Goal: Task Accomplishment & Management: Use online tool/utility

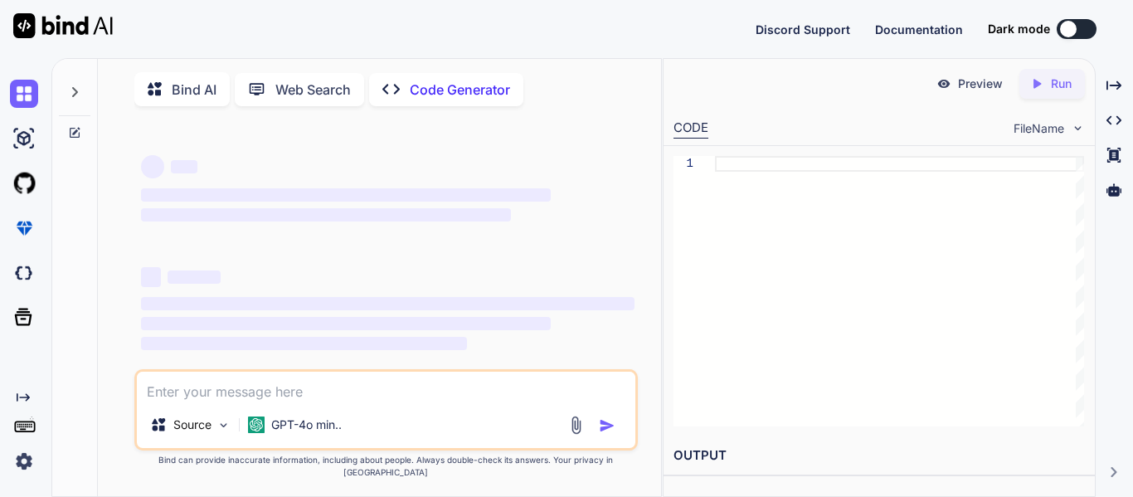
type textarea "x"
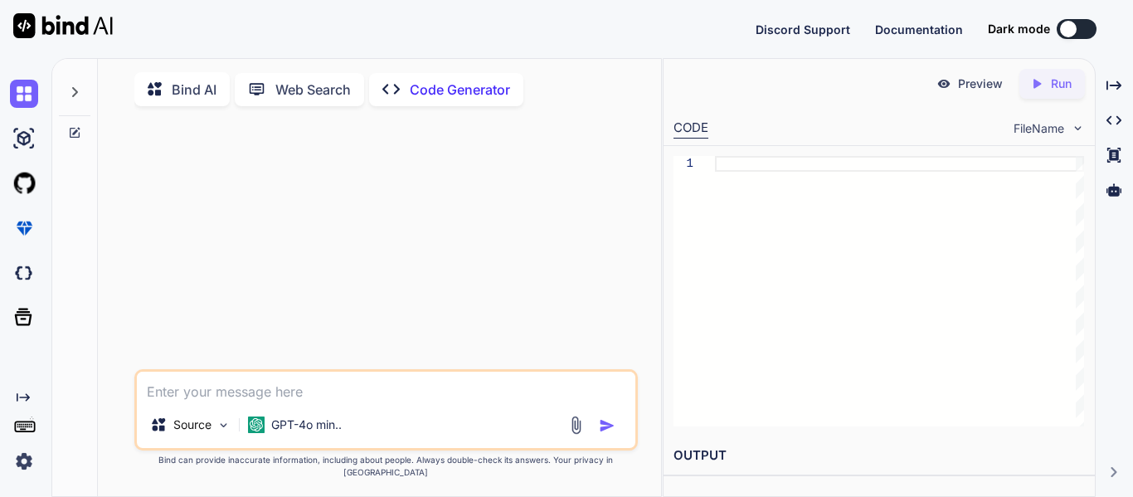
click at [359, 402] on textarea at bounding box center [386, 387] width 499 height 30
click at [378, 402] on textarea at bounding box center [386, 387] width 499 height 30
type textarea "e"
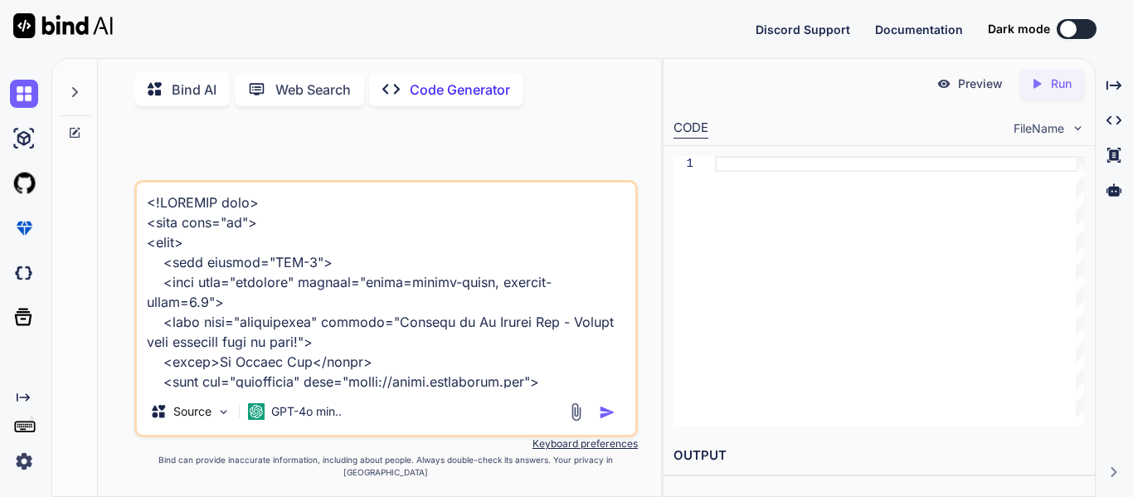
scroll to position [3327, 0]
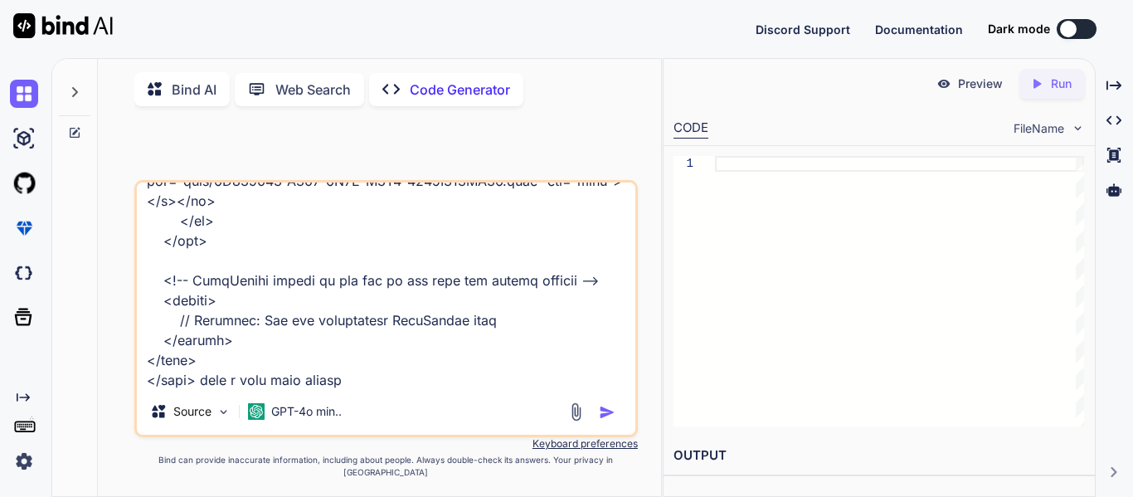
type textarea "<!DOCTYPE html> <html lang="en"> <head> <meta charset="UTF-8"> <meta name="view…"
click at [611, 420] on img "button" at bounding box center [607, 412] width 17 height 17
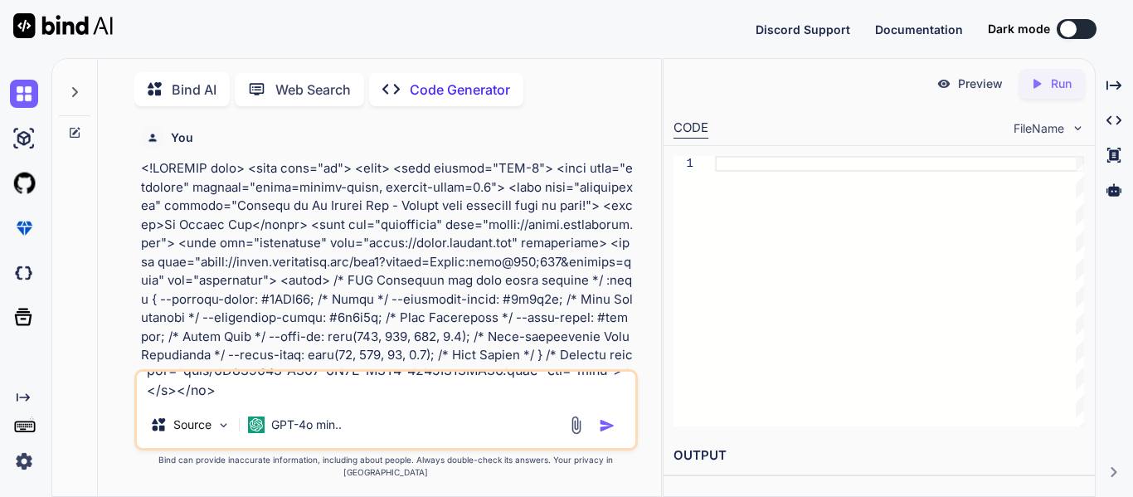
click at [610, 422] on div "Source GPT-4o min.." at bounding box center [386, 409] width 504 height 81
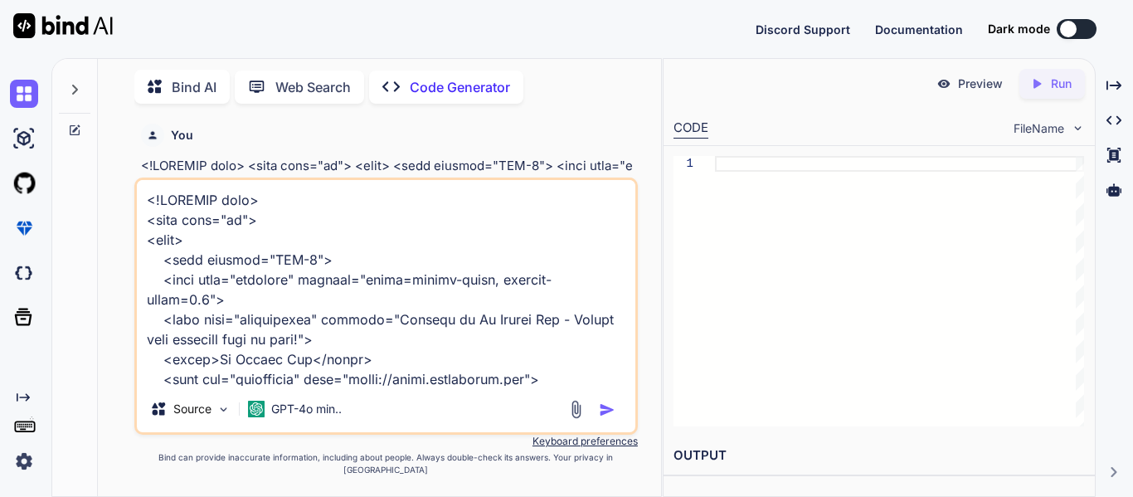
click at [530, 133] on div "You" at bounding box center [388, 135] width 494 height 23
click at [607, 418] on img "button" at bounding box center [607, 410] width 17 height 17
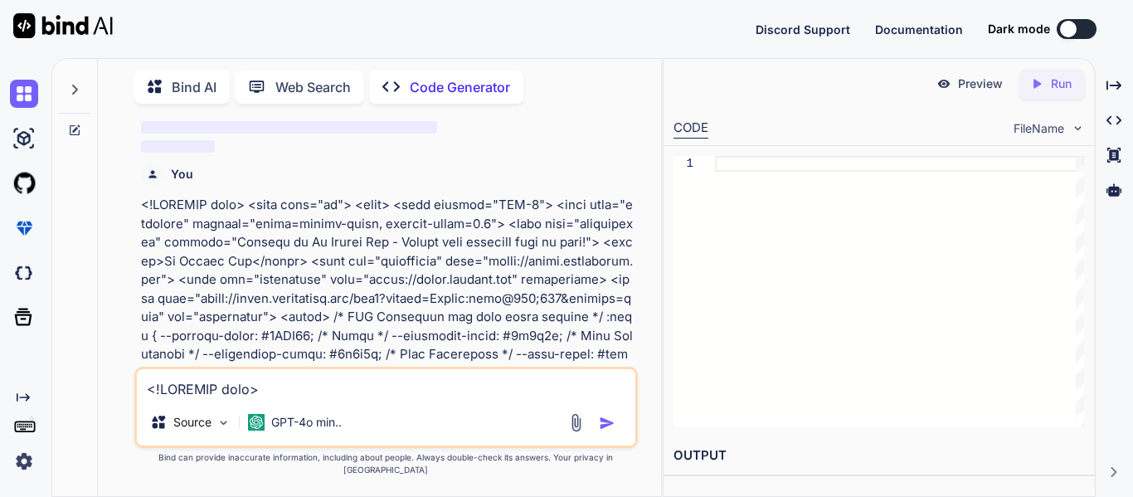
scroll to position [1128, 0]
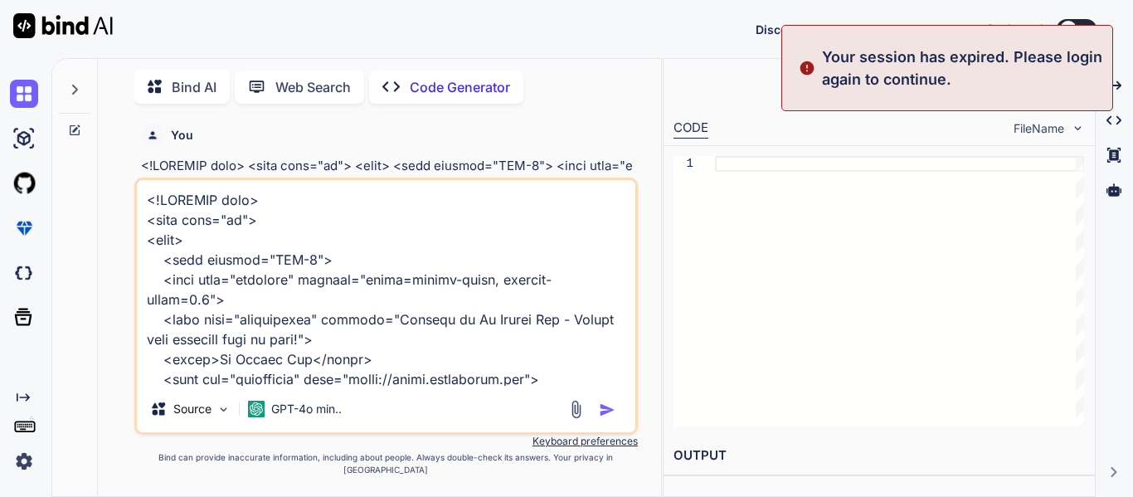
click at [1014, 12] on div "Discord Support Documentation Dark mode Created with Pixso." at bounding box center [566, 29] width 1133 height 58
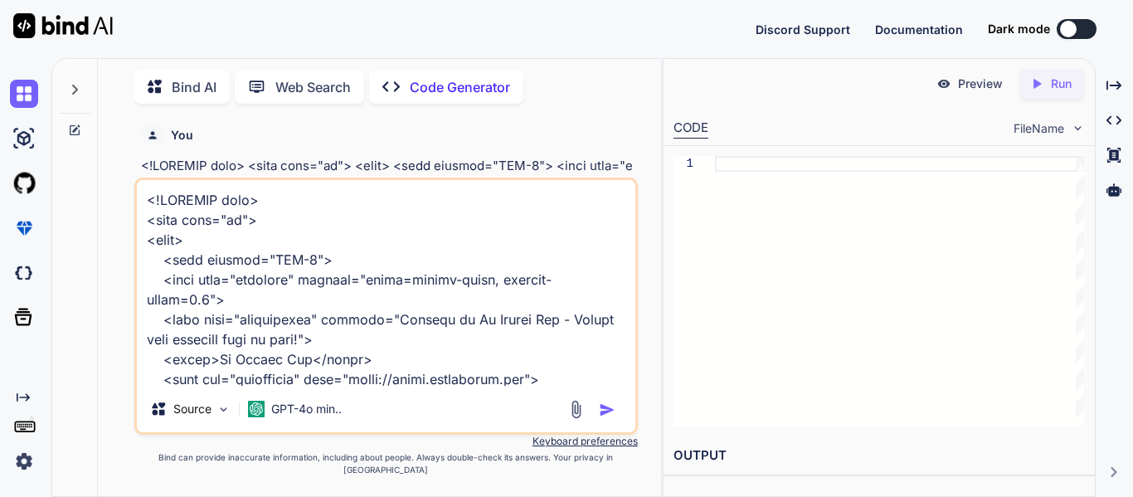
click at [72, 89] on icon at bounding box center [75, 90] width 6 height 10
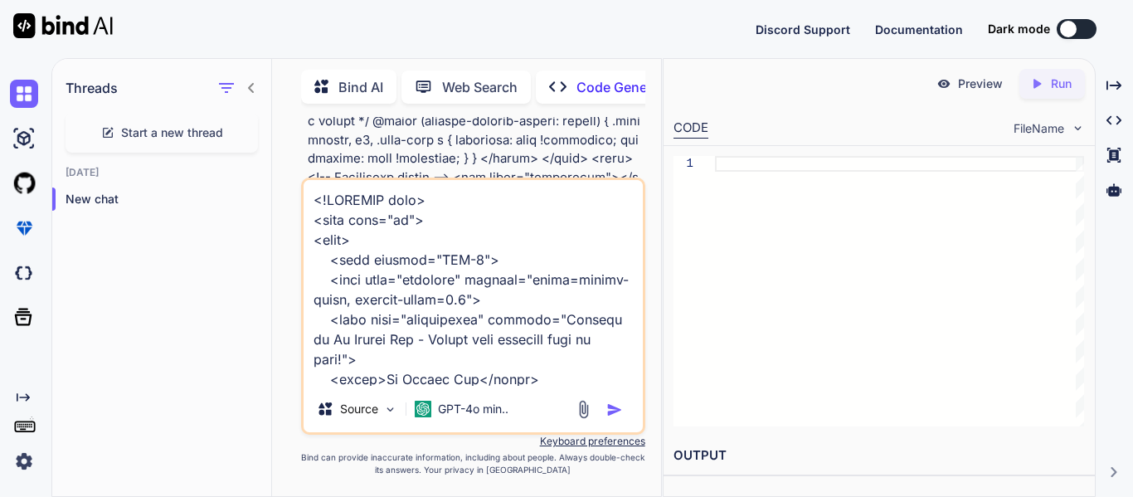
scroll to position [1595, 0]
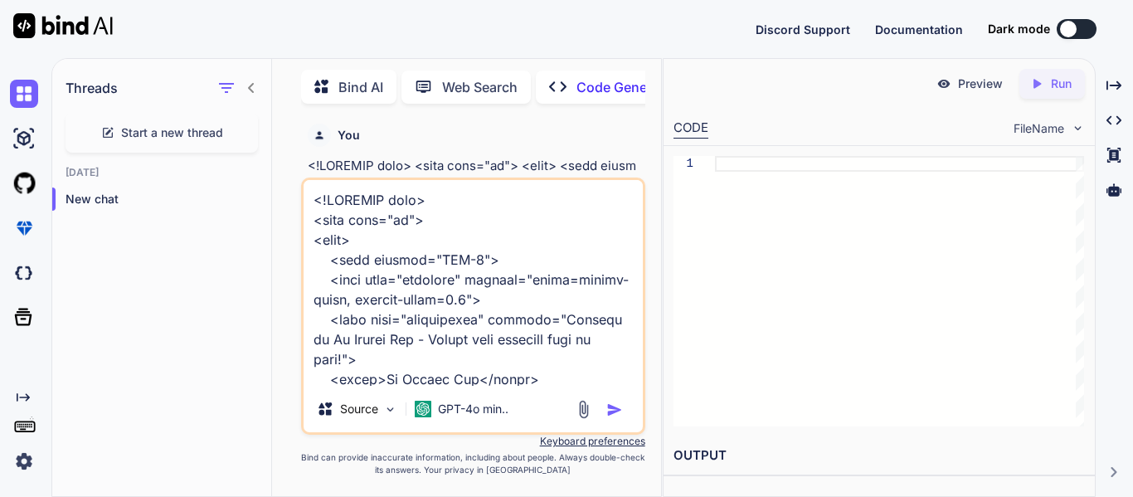
click at [32, 32] on img at bounding box center [63, 25] width 100 height 25
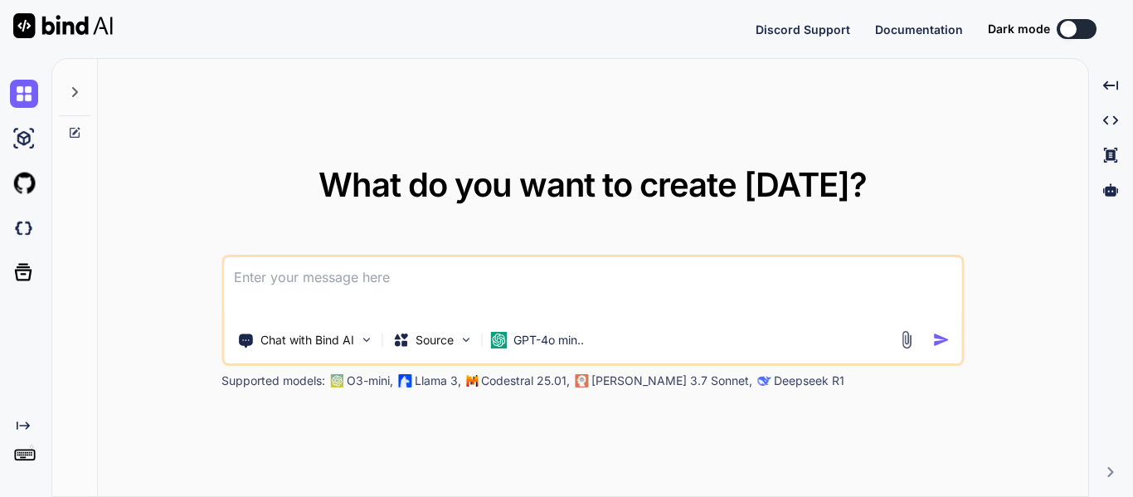
type textarea "x"
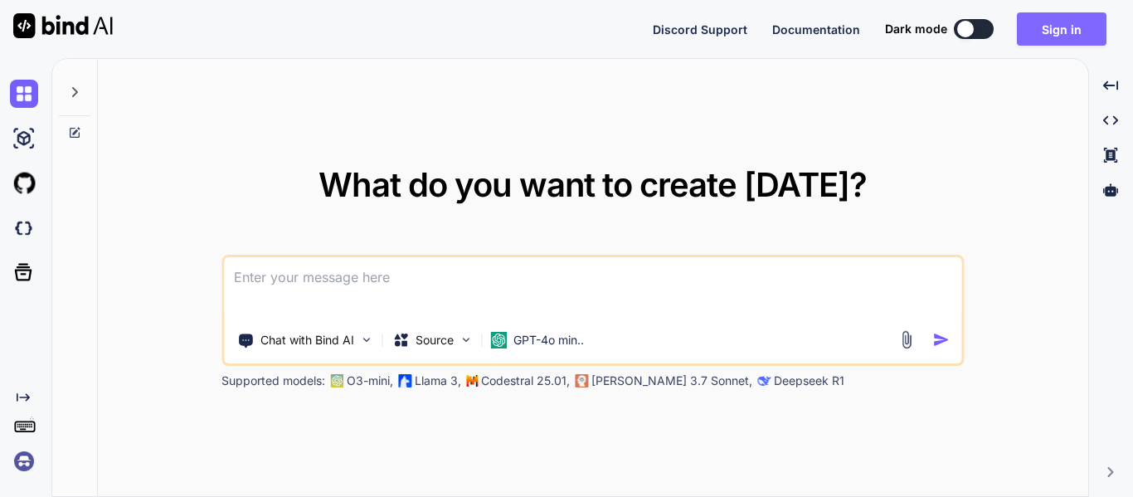
click at [1075, 20] on button "Sign in" at bounding box center [1062, 28] width 90 height 33
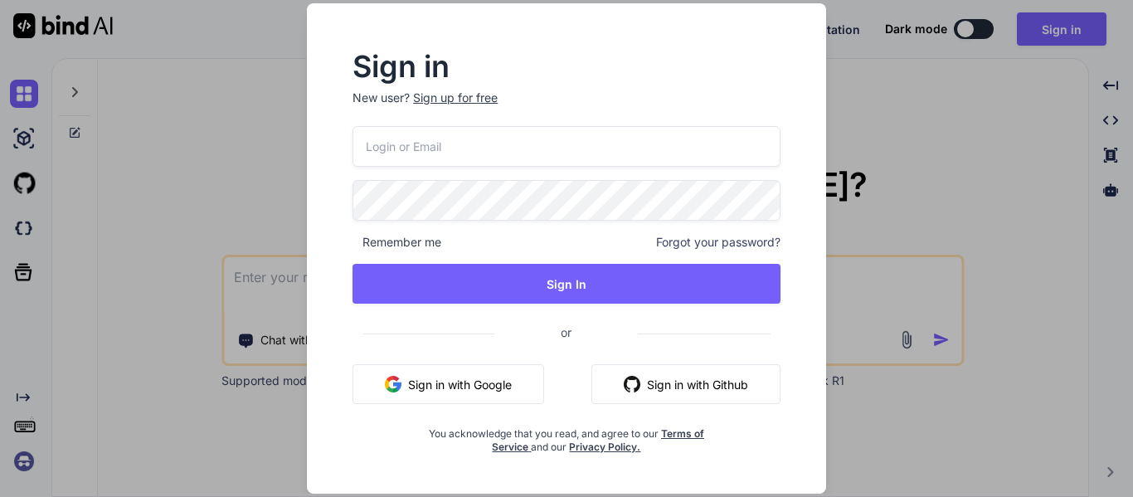
click at [593, 141] on input "email" at bounding box center [567, 146] width 428 height 41
type input "k"
type input "[EMAIL_ADDRESS][DOMAIN_NAME]"
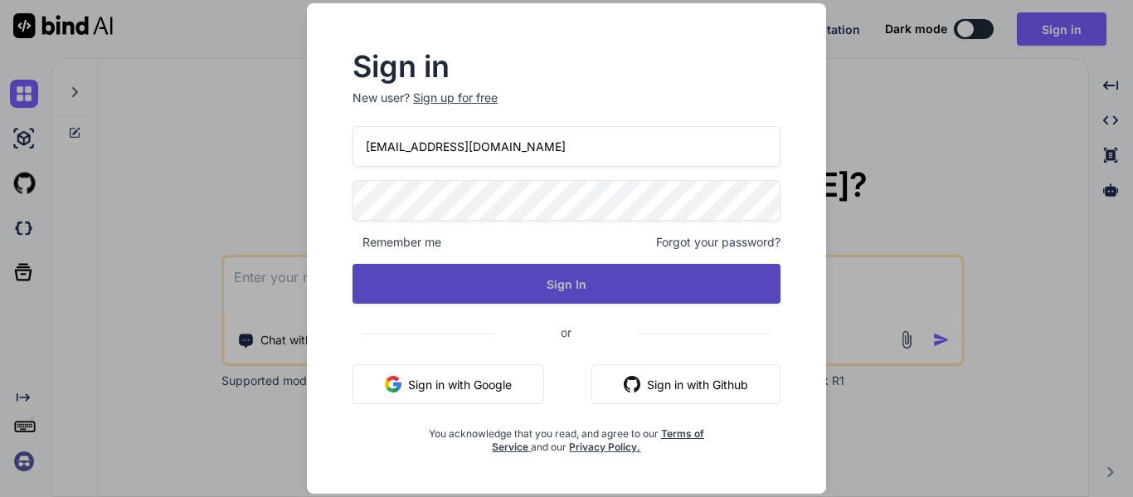
click at [563, 295] on button "Sign In" at bounding box center [567, 284] width 428 height 40
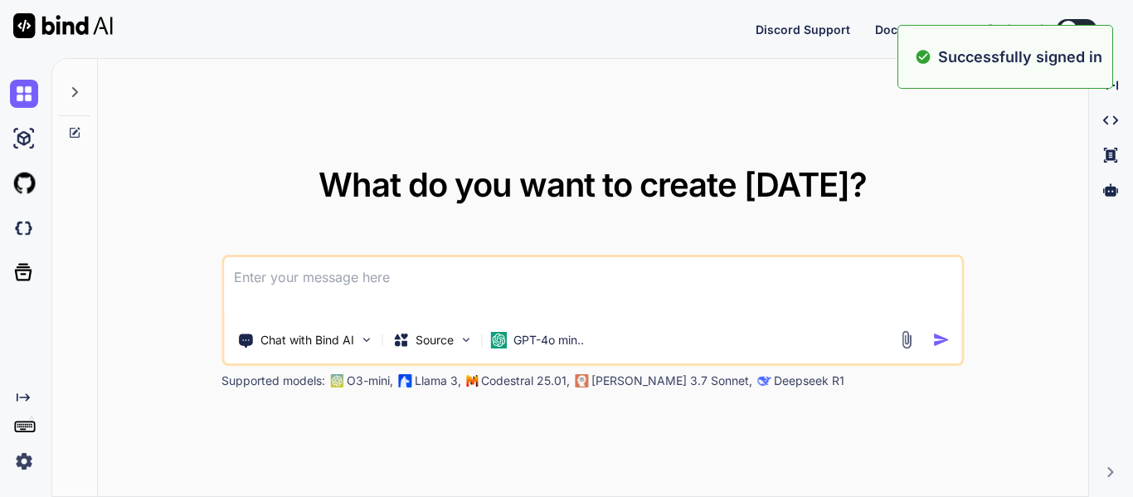
type textarea "x"
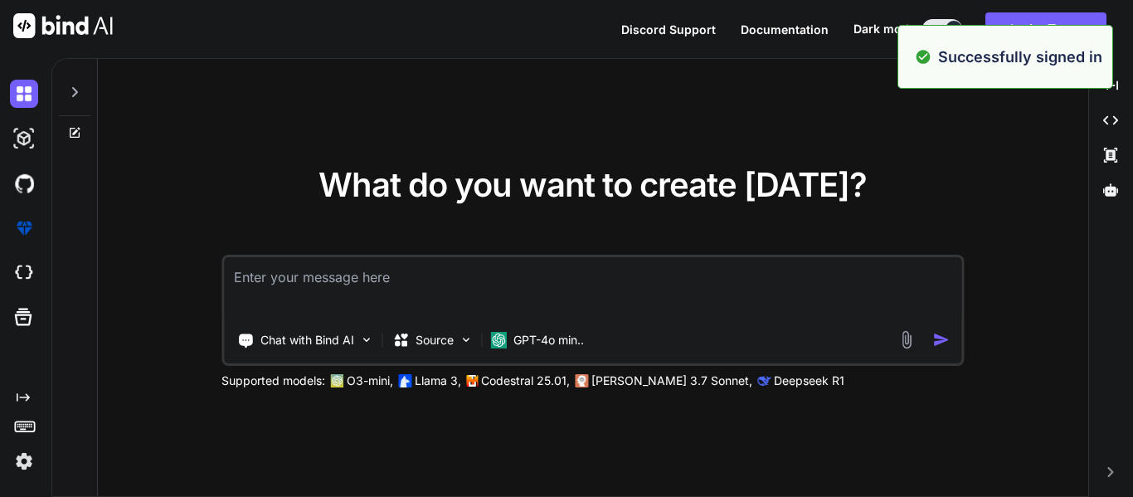
click at [527, 291] on textarea at bounding box center [593, 287] width 738 height 61
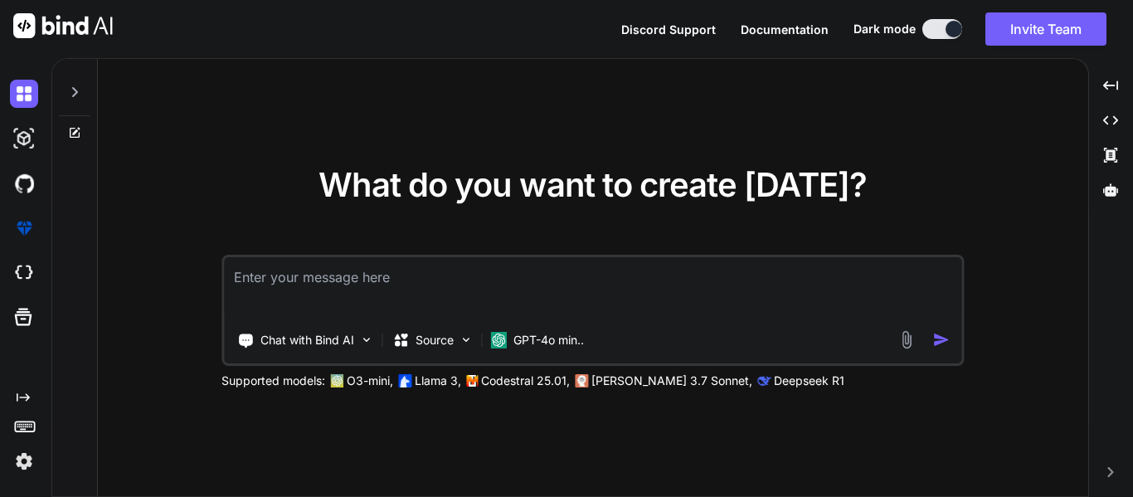
paste textarea "<!DOCTYPE html> <html lang="en"> <head> <meta charset="UTF-8"> <meta name="view…"
type textarea "<!DOCTYPE html> <html lang="en"> <head> <meta charset="UTF-8"> <meta name="view…"
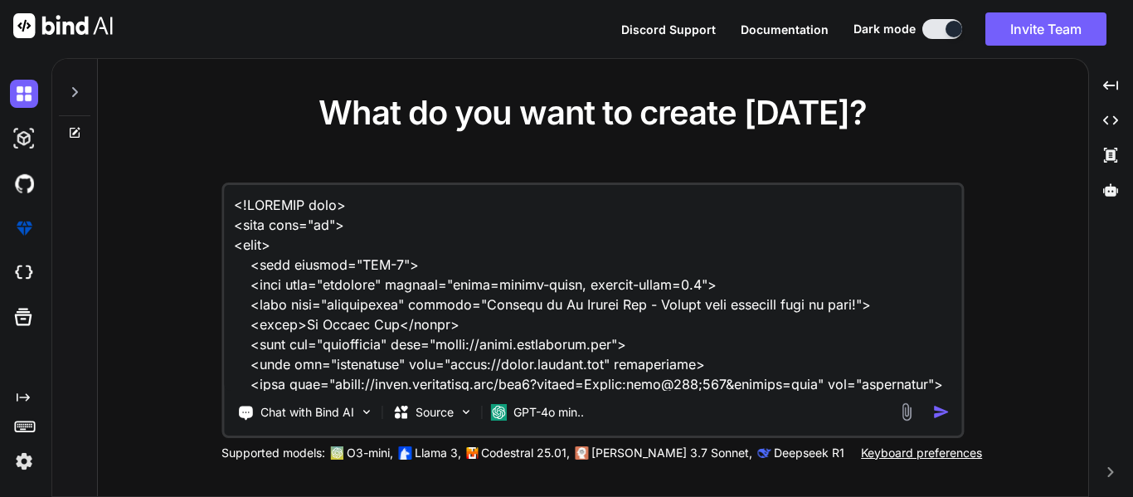
type textarea "x"
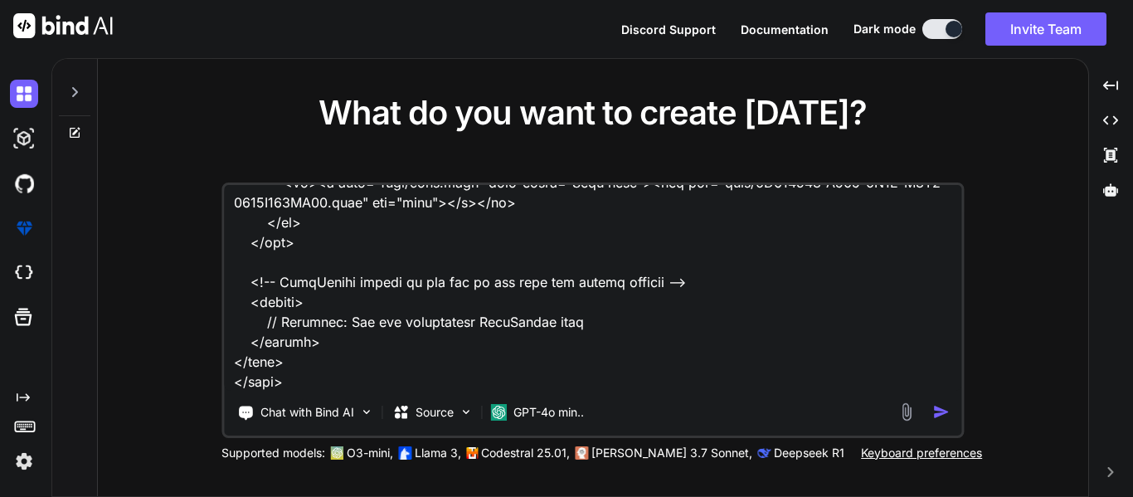
type textarea "<!DOCTYPE html> <html lang="en"> <head> <meta charset="UTF-8"> <meta name="view…"
type textarea "x"
type textarea "<!DOCTYPE html> <html lang="en"> <head> <meta charset="UTF-8"> <meta name="view…"
type textarea "x"
type textarea "<!DOCTYPE html> <html lang="en"> <head> <meta charset="UTF-8"> <meta name="view…"
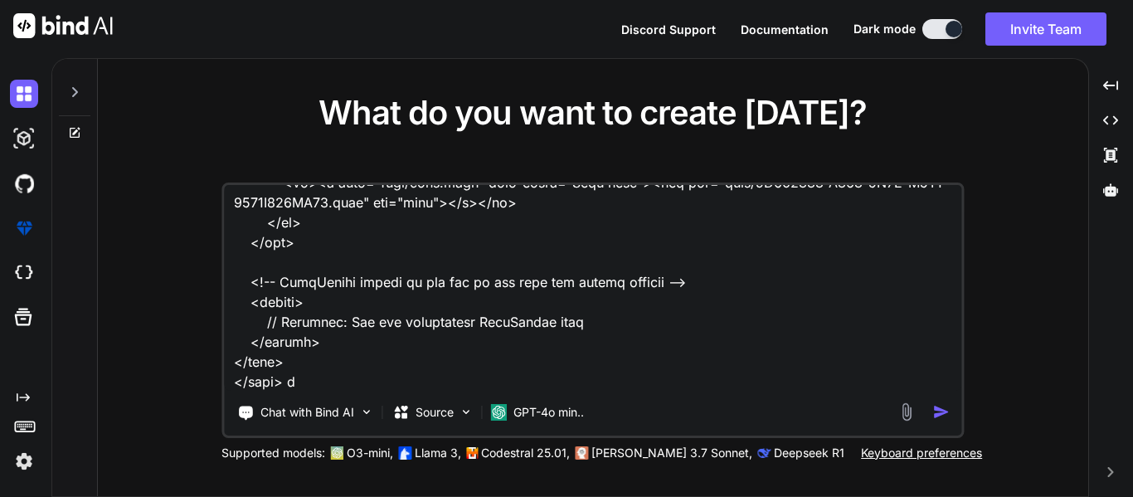
type textarea "x"
type textarea "<!DOCTYPE html> <html lang="en"> <head> <meta charset="UTF-8"> <meta name="view…"
type textarea "x"
type textarea "<!DOCTYPE html> <html lang="en"> <head> <meta charset="UTF-8"> <meta name="view…"
type textarea "x"
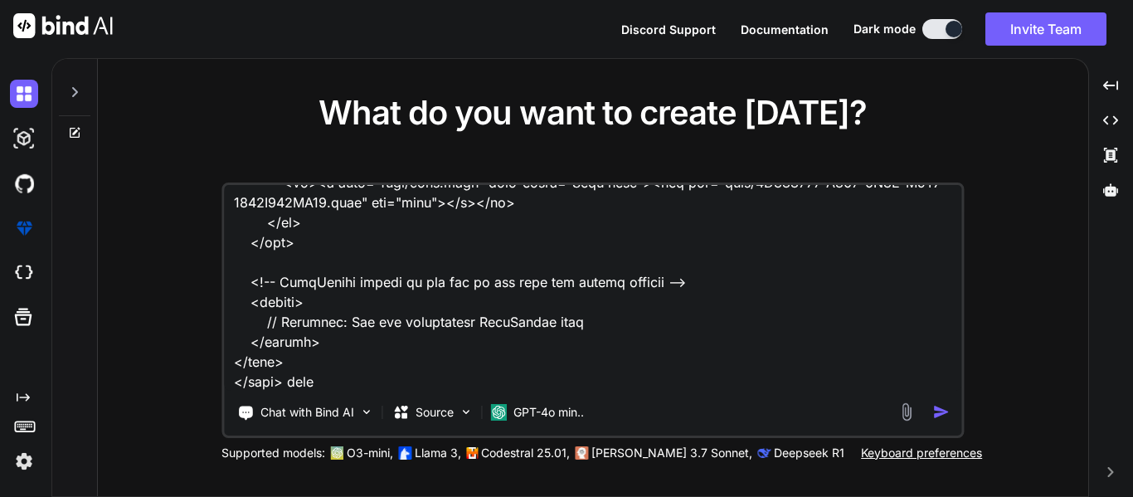
type textarea "<!DOCTYPE html> <html lang="en"> <head> <meta charset="UTF-8"> <meta name="view…"
type textarea "x"
type textarea "<!DOCTYPE html> <html lang="en"> <head> <meta charset="UTF-8"> <meta name="view…"
type textarea "x"
type textarea "<!DOCTYPE html> <html lang="en"> <head> <meta charset="UTF-8"> <meta name="view…"
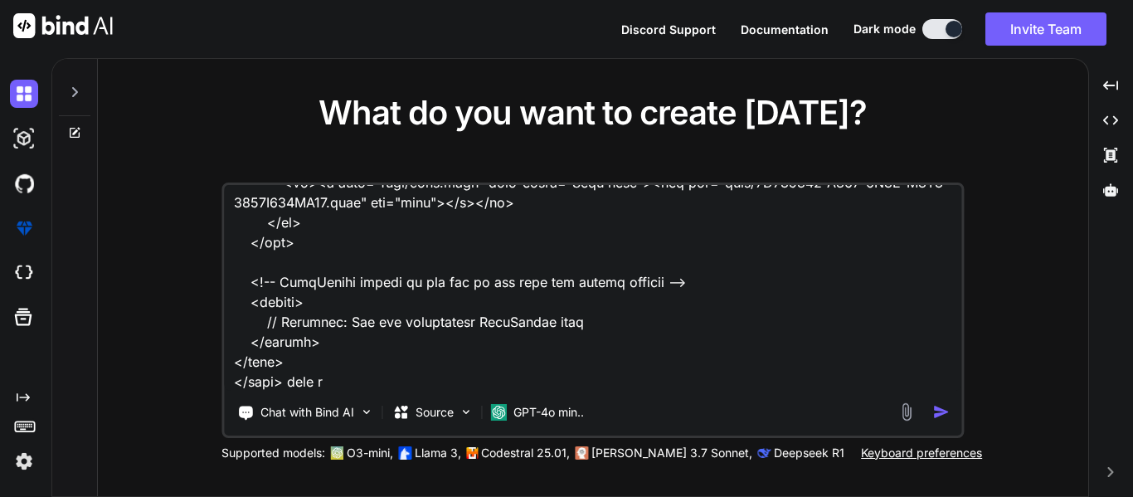
type textarea "x"
type textarea "<!DOCTYPE html> <html lang="en"> <head> <meta charset="UTF-8"> <meta name="view…"
type textarea "x"
type textarea "<!DOCTYPE html> <html lang="en"> <head> <meta charset="UTF-8"> <meta name="view…"
type textarea "x"
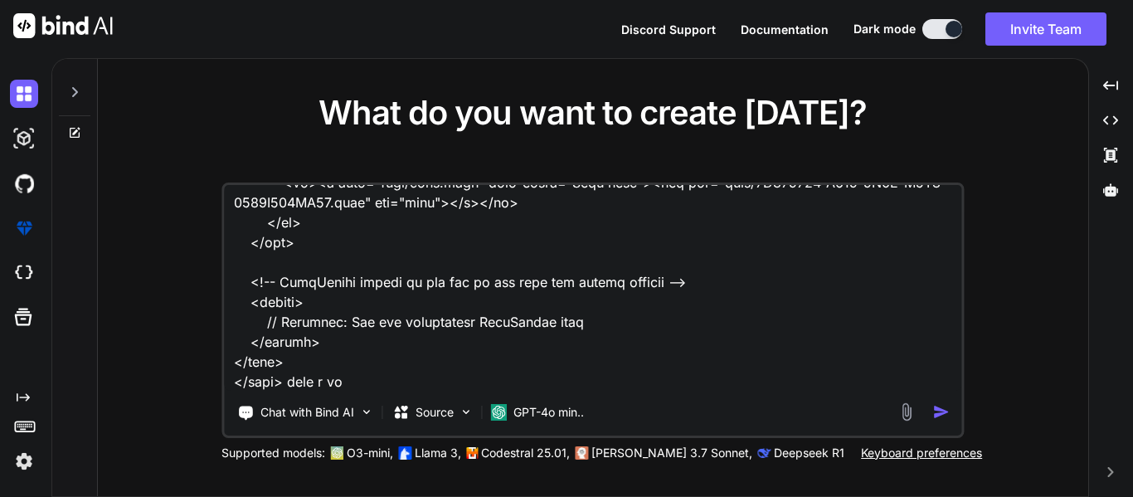
type textarea "<!DOCTYPE html> <html lang="en"> <head> <meta charset="UTF-8"> <meta name="view…"
type textarea "x"
type textarea "<!DOCTYPE html> <html lang="en"> <head> <meta charset="UTF-8"> <meta name="view…"
type textarea "x"
type textarea "<!DOCTYPE html> <html lang="en"> <head> <meta charset="UTF-8"> <meta name="view…"
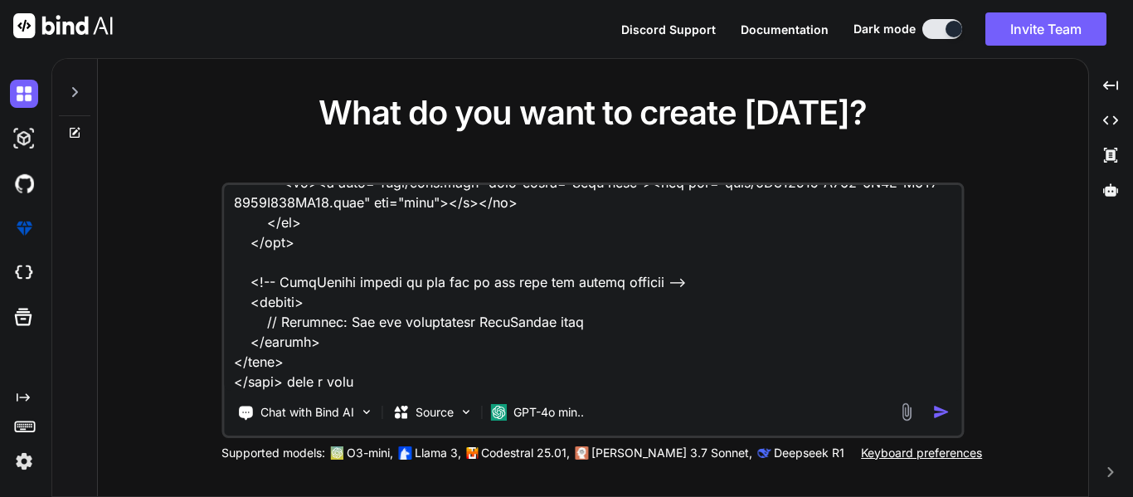
type textarea "x"
type textarea "<!DOCTYPE html> <html lang="en"> <head> <meta charset="UTF-8"> <meta name="view…"
type textarea "x"
type textarea "<!DOCTYPE html> <html lang="en"> <head> <meta charset="UTF-8"> <meta name="view…"
type textarea "x"
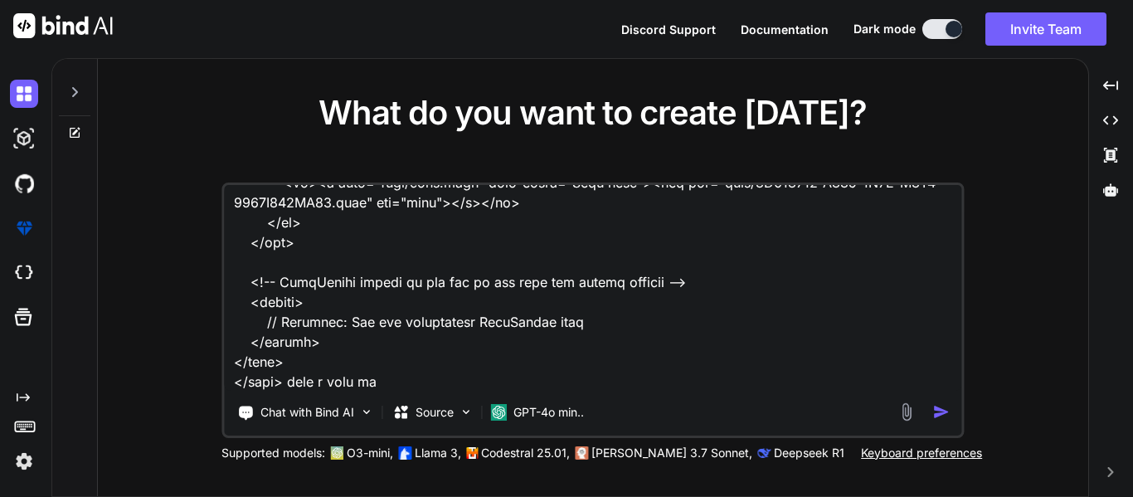
type textarea "<!DOCTYPE html> <html lang="en"> <head> <meta charset="UTF-8"> <meta name="view…"
type textarea "x"
type textarea "<!DOCTYPE html> <html lang="en"> <head> <meta charset="UTF-8"> <meta name="view…"
type textarea "x"
type textarea "<!DOCTYPE html> <html lang="en"> <head> <meta charset="UTF-8"> <meta name="view…"
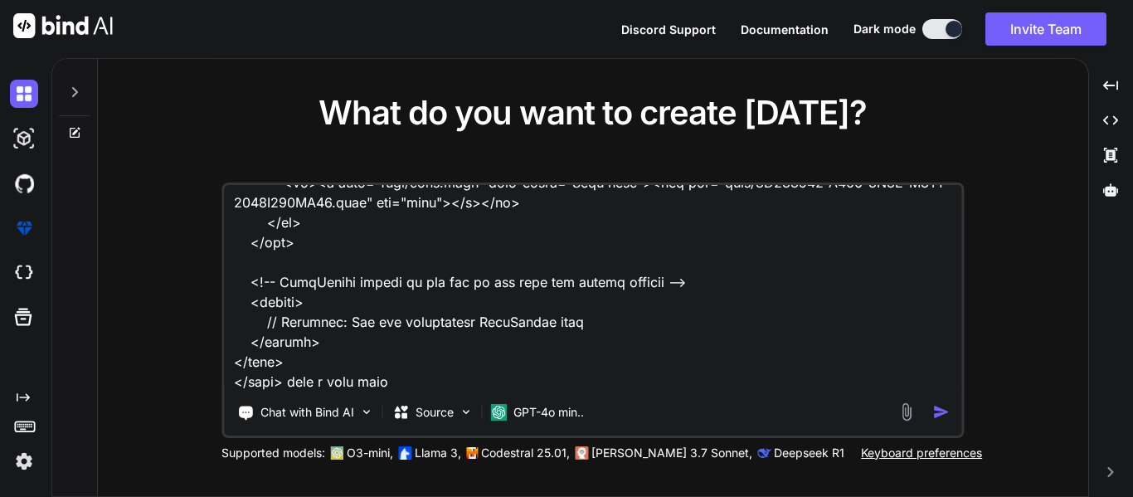
type textarea "x"
type textarea "<!DOCTYPE html> <html lang="en"> <head> <meta charset="UTF-8"> <meta name="view…"
type textarea "x"
type textarea "<!DOCTYPE html> <html lang="en"> <head> <meta charset="UTF-8"> <meta name="view…"
type textarea "x"
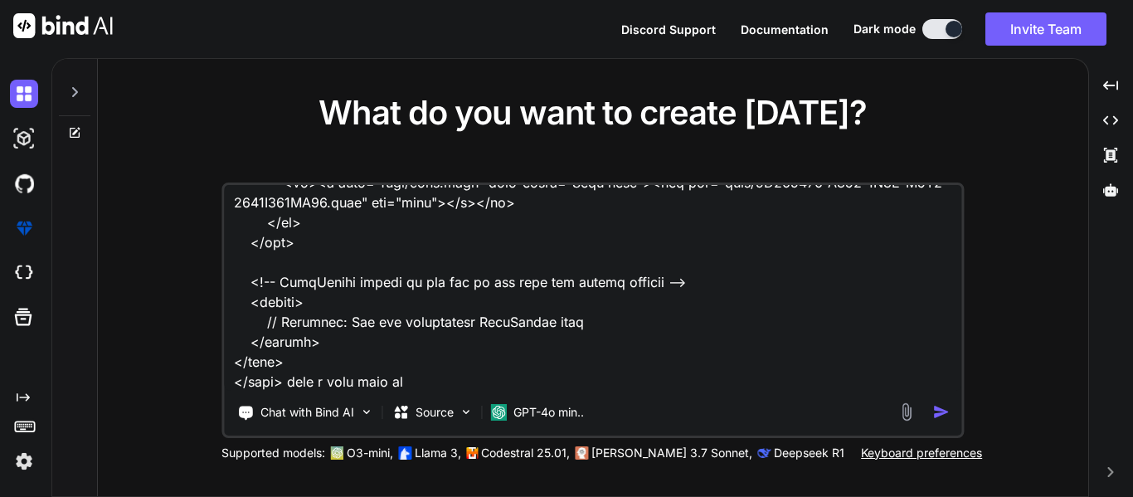
type textarea "<!DOCTYPE html> <html lang="en"> <head> <meta charset="UTF-8"> <meta name="view…"
type textarea "x"
type textarea "<!DOCTYPE html> <html lang="en"> <head> <meta charset="UTF-8"> <meta name="view…"
type textarea "x"
type textarea "<!DOCTYPE html> <html lang="en"> <head> <meta charset="UTF-8"> <meta name="view…"
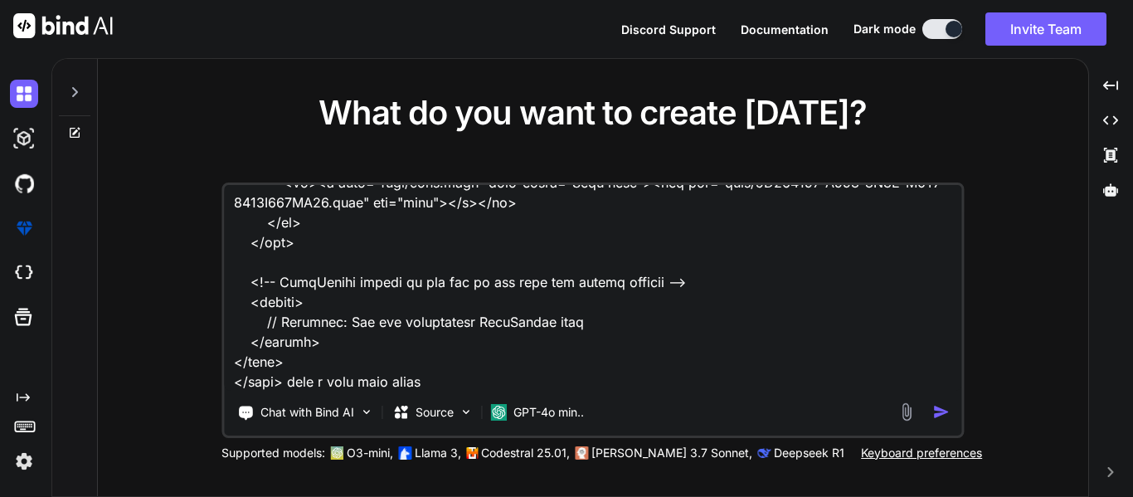
type textarea "x"
type textarea "<!DOCTYPE html> <html lang="en"> <head> <meta charset="UTF-8"> <meta name="view…"
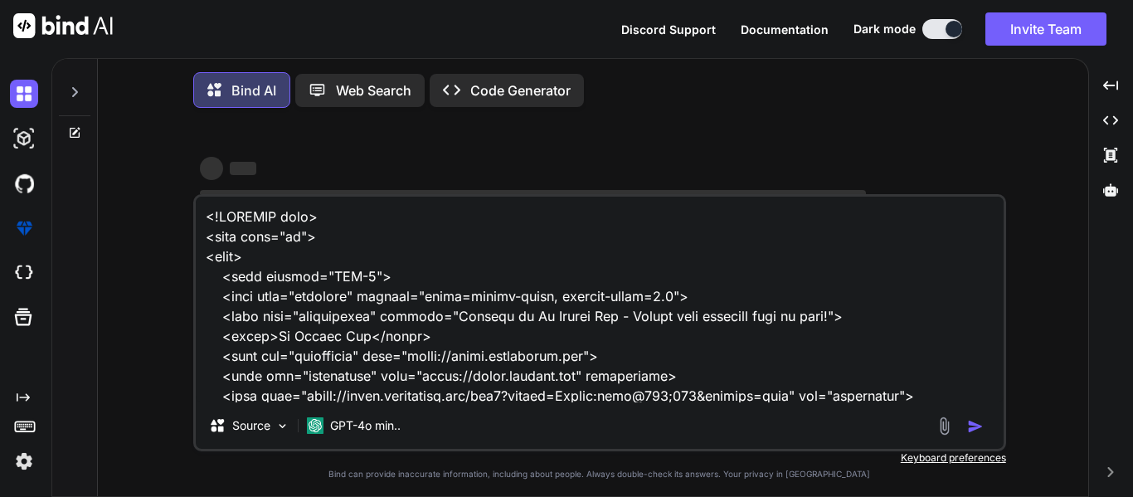
click at [777, 68] on div "Bind AI Web Search Created with Pixso. Code Generator" at bounding box center [599, 90] width 813 height 49
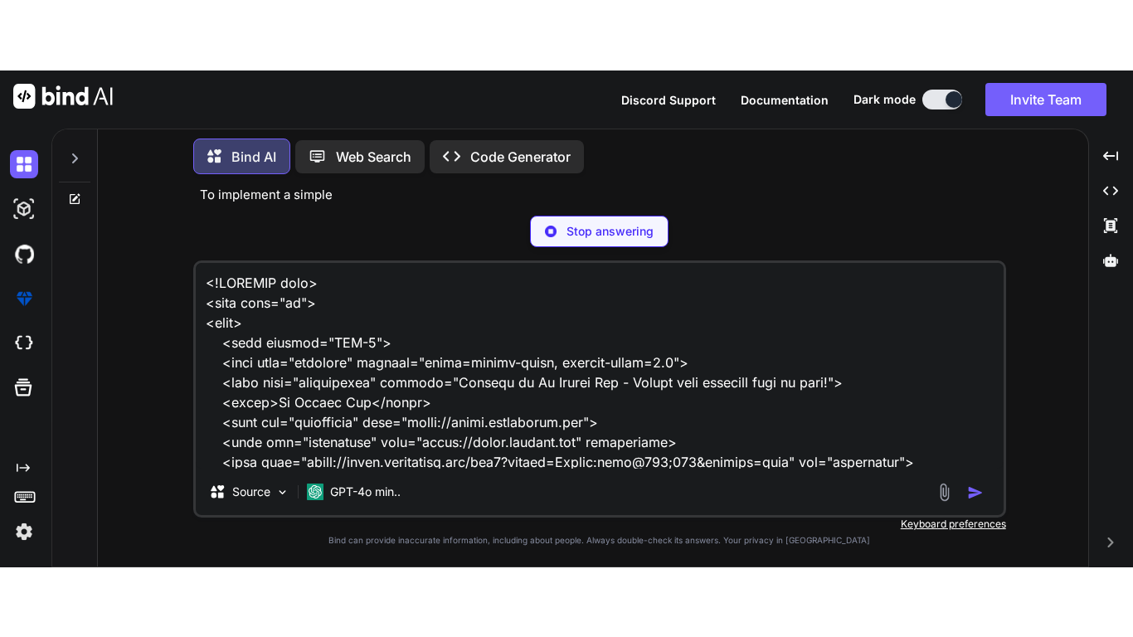
scroll to position [681, 0]
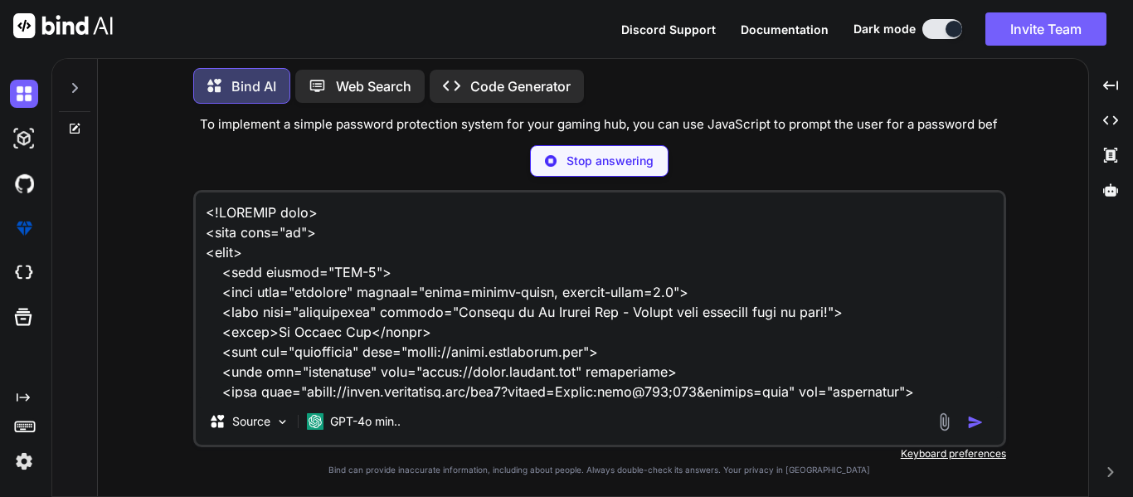
click at [816, 163] on div "Stop answering" at bounding box center [599, 161] width 813 height 32
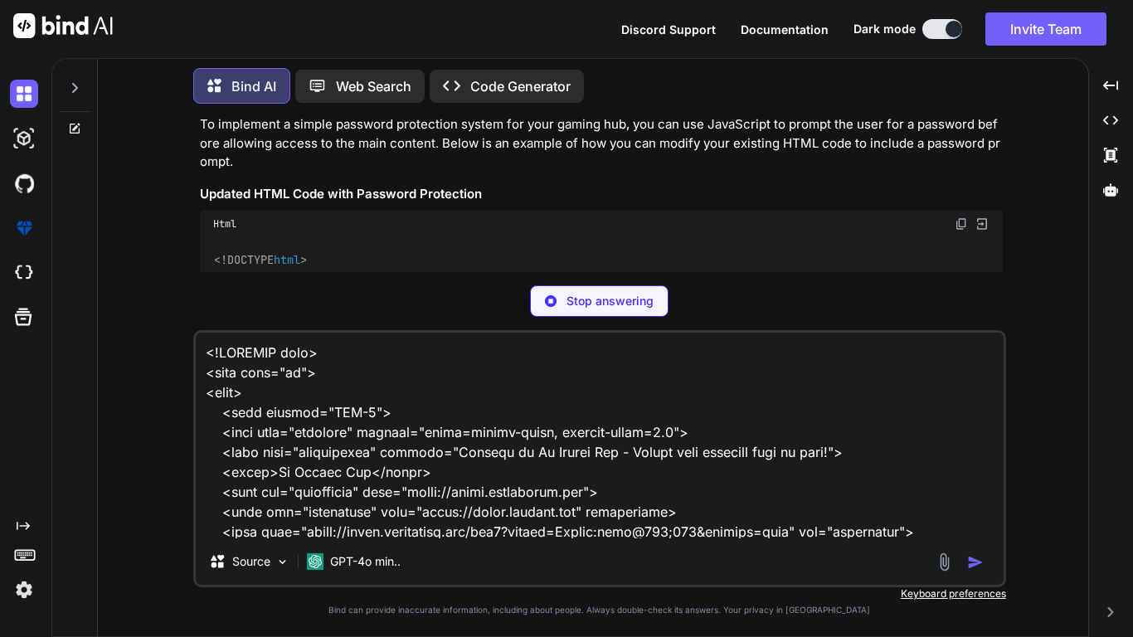
click at [759, 227] on div "Html" at bounding box center [601, 224] width 803 height 28
drag, startPoint x: 841, startPoint y: 551, endPoint x: 594, endPoint y: 557, distance: 247.3
click at [594, 496] on div "Source GPT-4o min.." at bounding box center [600, 565] width 808 height 40
click at [650, 496] on textarea at bounding box center [600, 436] width 808 height 206
type textarea "x"
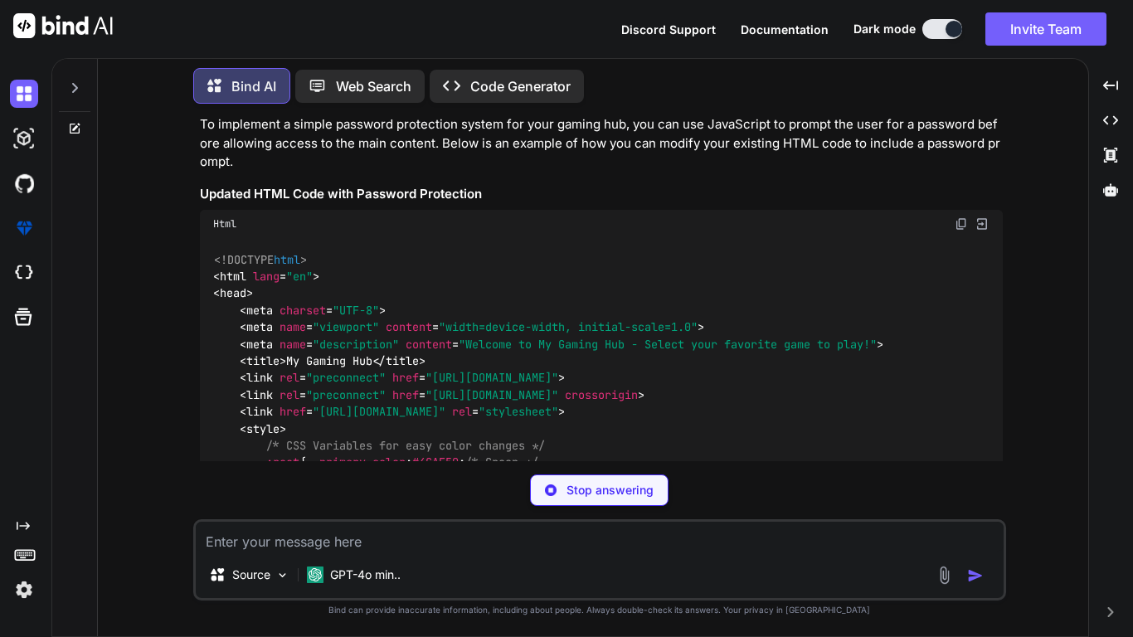
type textarea "x"
click at [1039, 448] on div "You Bind AI To implement a simple password protection system for your gaming hu…" at bounding box center [599, 376] width 977 height 519
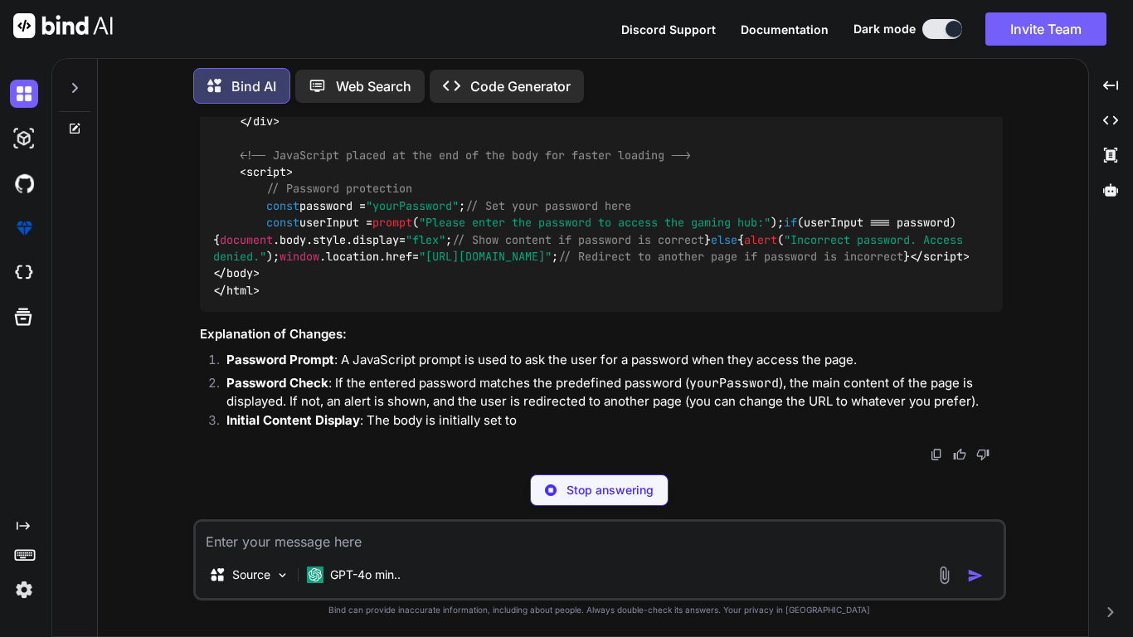
scroll to position [3403, 0]
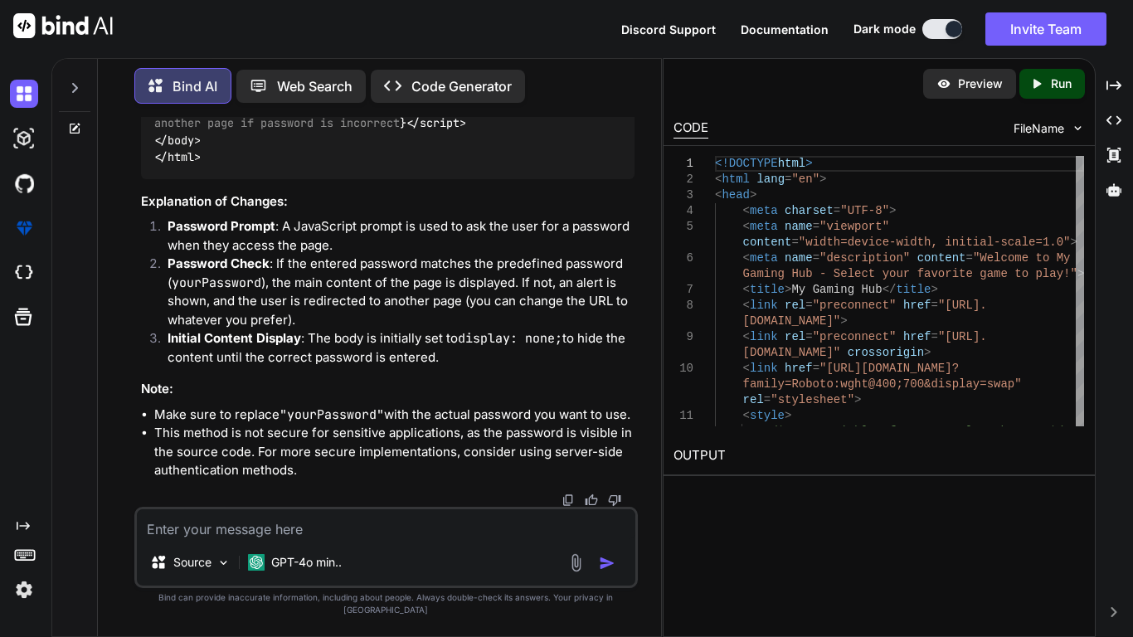
type textarea "x"
click at [189, 148] on span "body" at bounding box center [181, 140] width 27 height 15
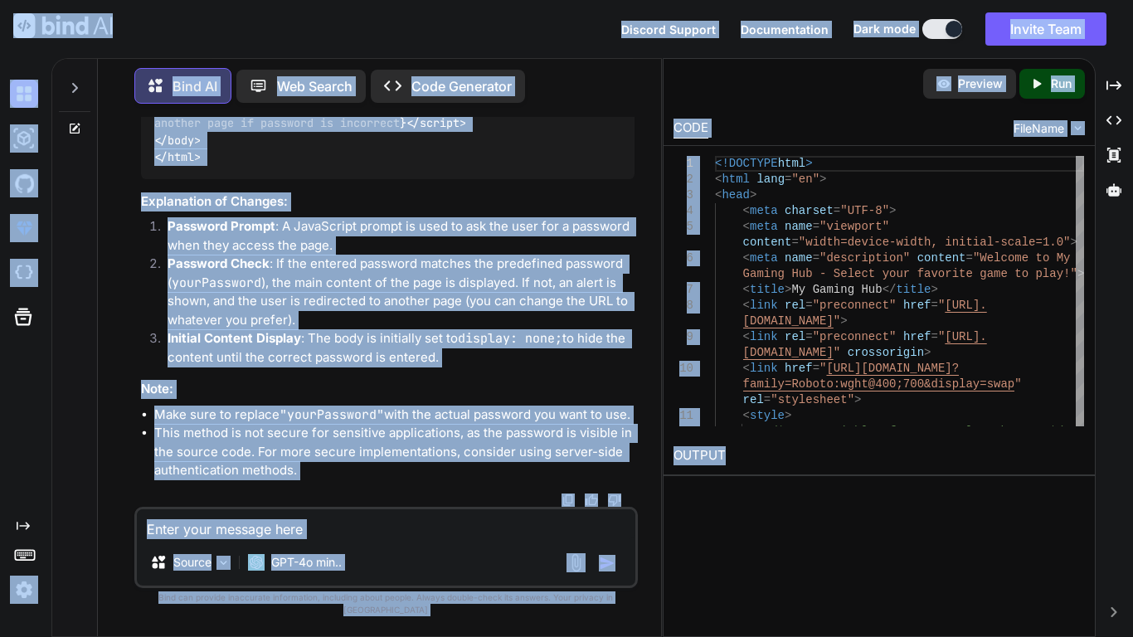
click at [188, 148] on span "body" at bounding box center [181, 140] width 27 height 15
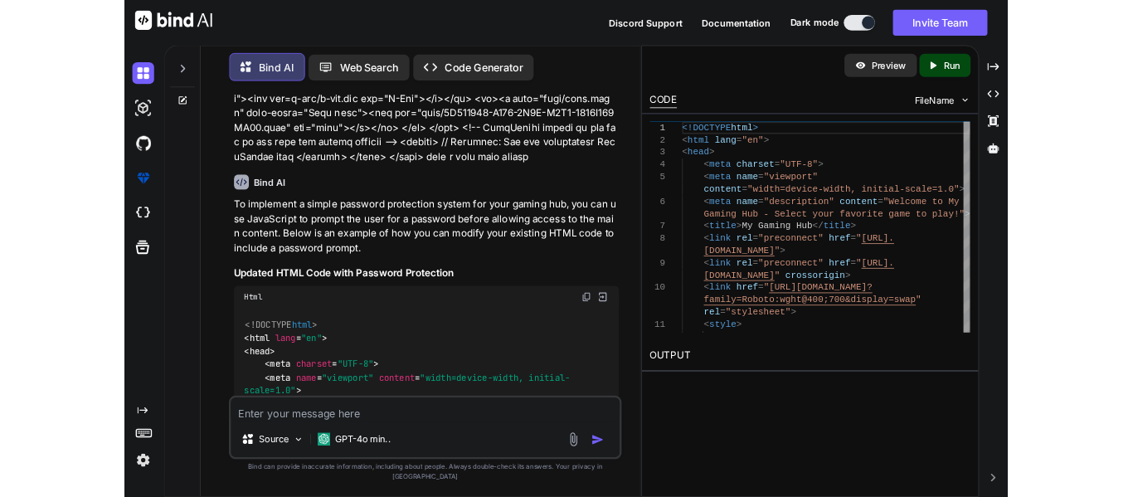
scroll to position [918, 0]
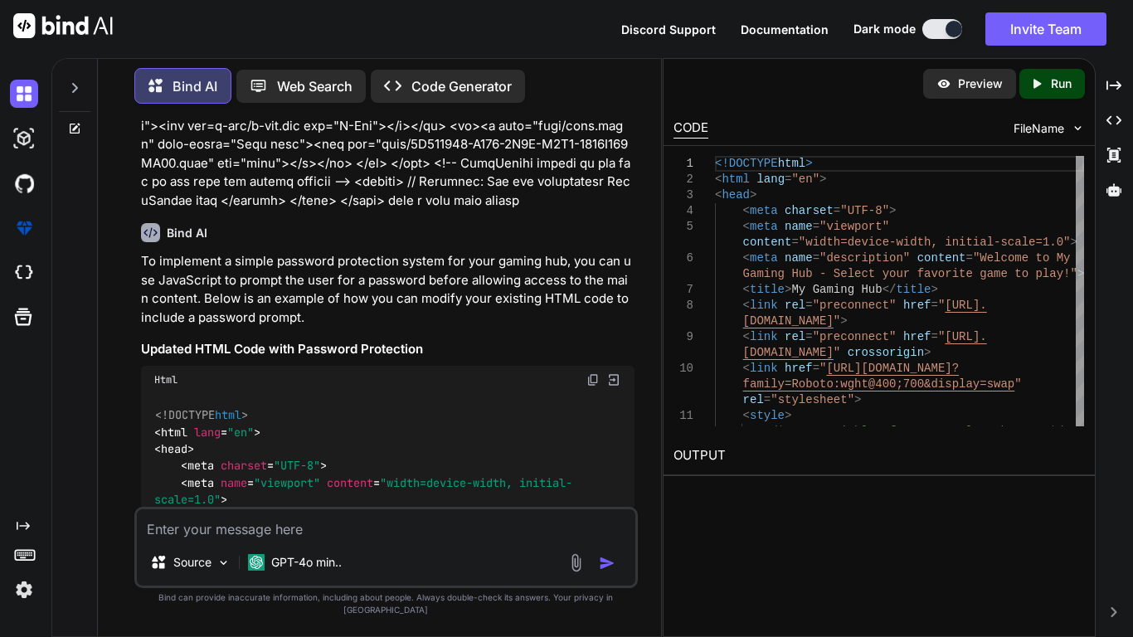
click at [588, 378] on img at bounding box center [593, 379] width 13 height 13
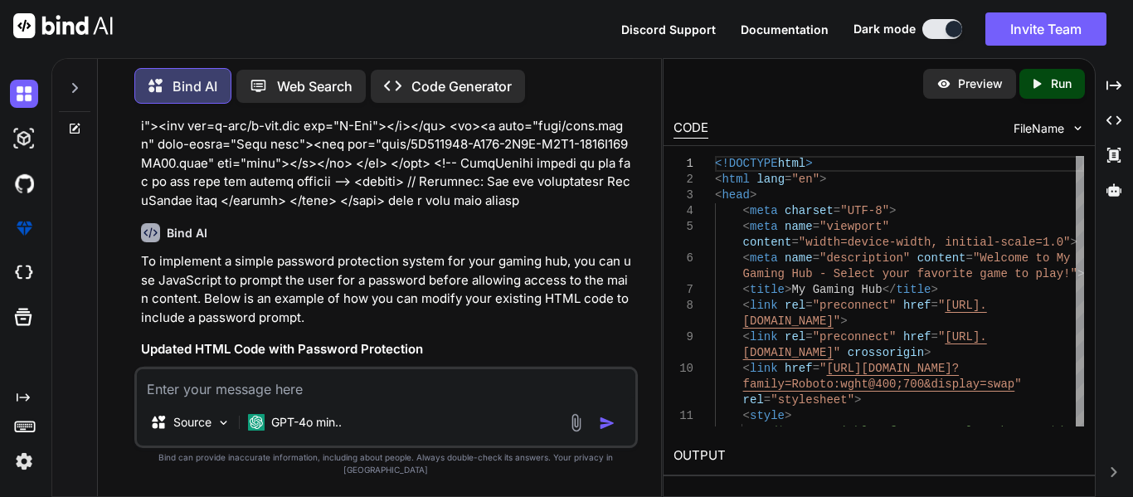
click at [369, 383] on textarea at bounding box center [386, 384] width 499 height 30
type textarea "nice now make it so it is a nicer page for password"
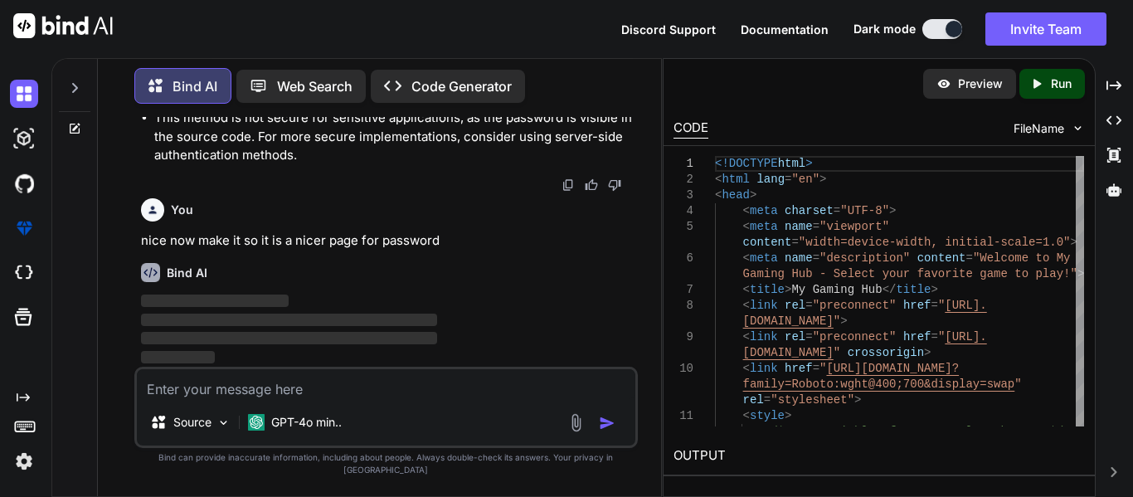
scroll to position [4780, 0]
